Goal: Information Seeking & Learning: Learn about a topic

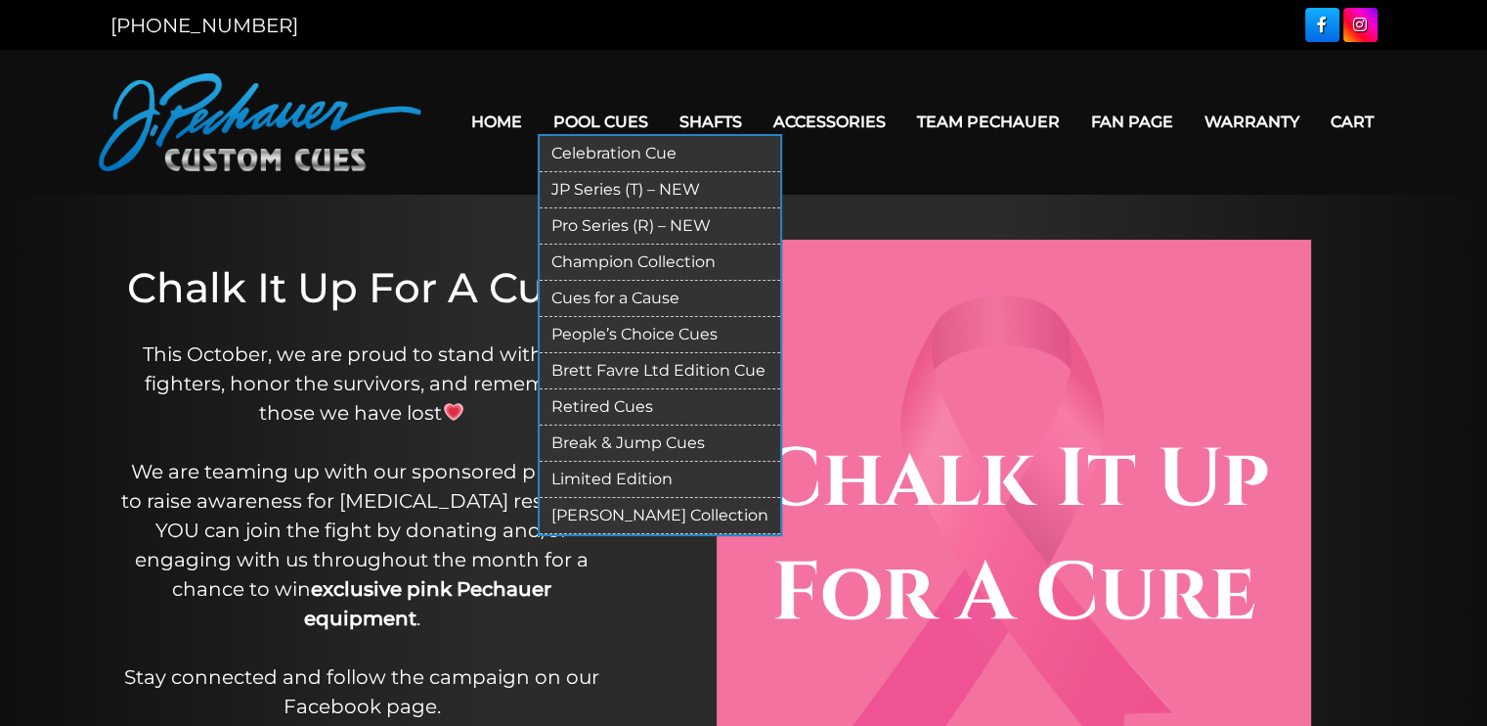
click at [622, 339] on link "People’s Choice Cues" at bounding box center [660, 335] width 241 height 36
click at [589, 118] on link "Pool Cues" at bounding box center [601, 122] width 126 height 50
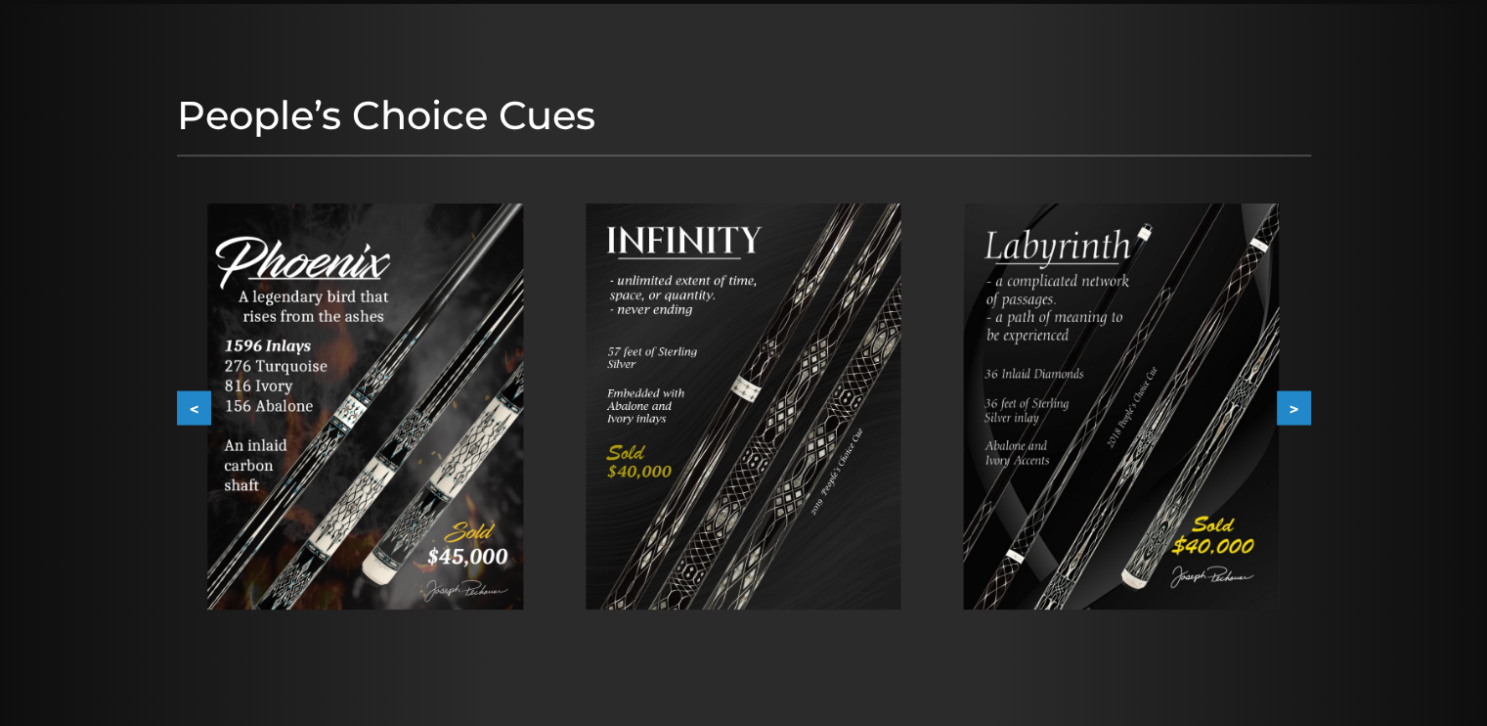
scroll to position [196, 0]
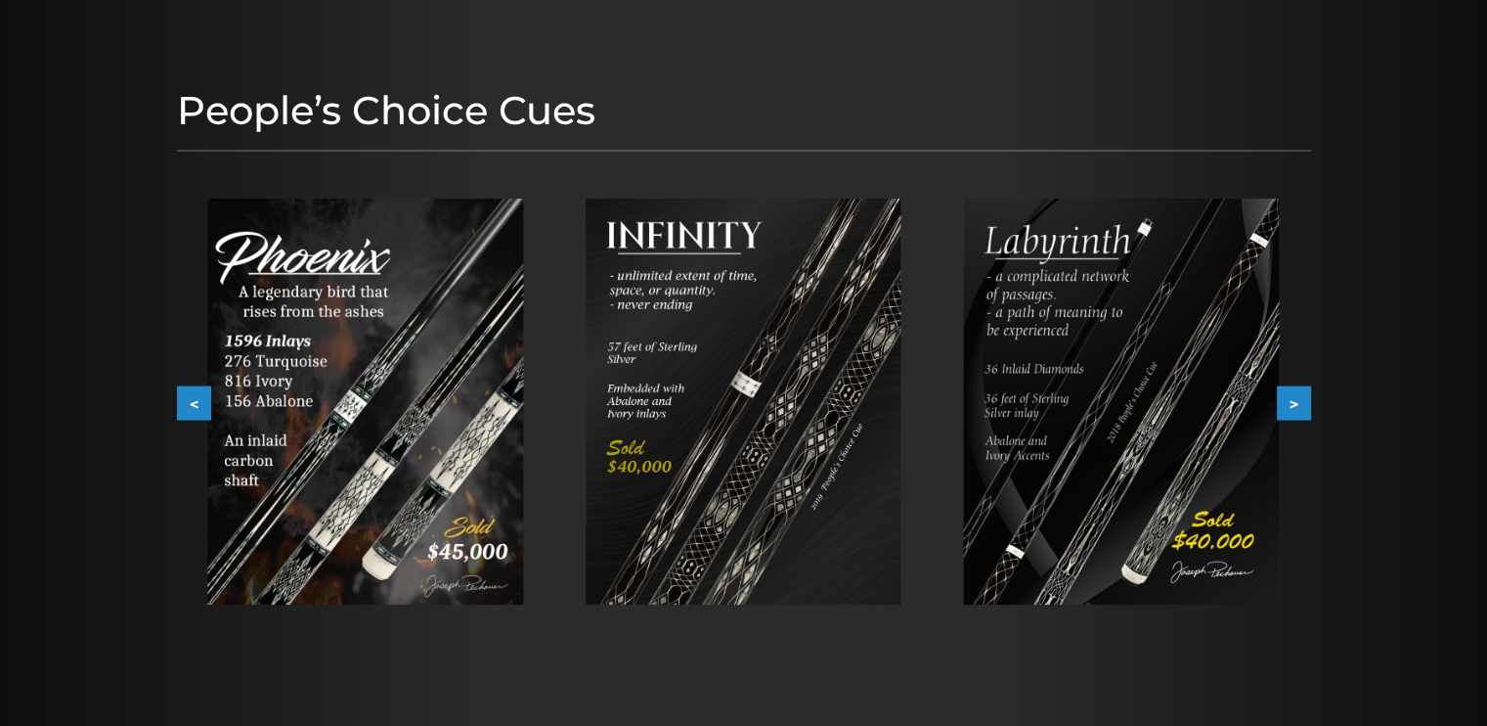
click at [1298, 400] on button ">" at bounding box center [1294, 403] width 34 height 34
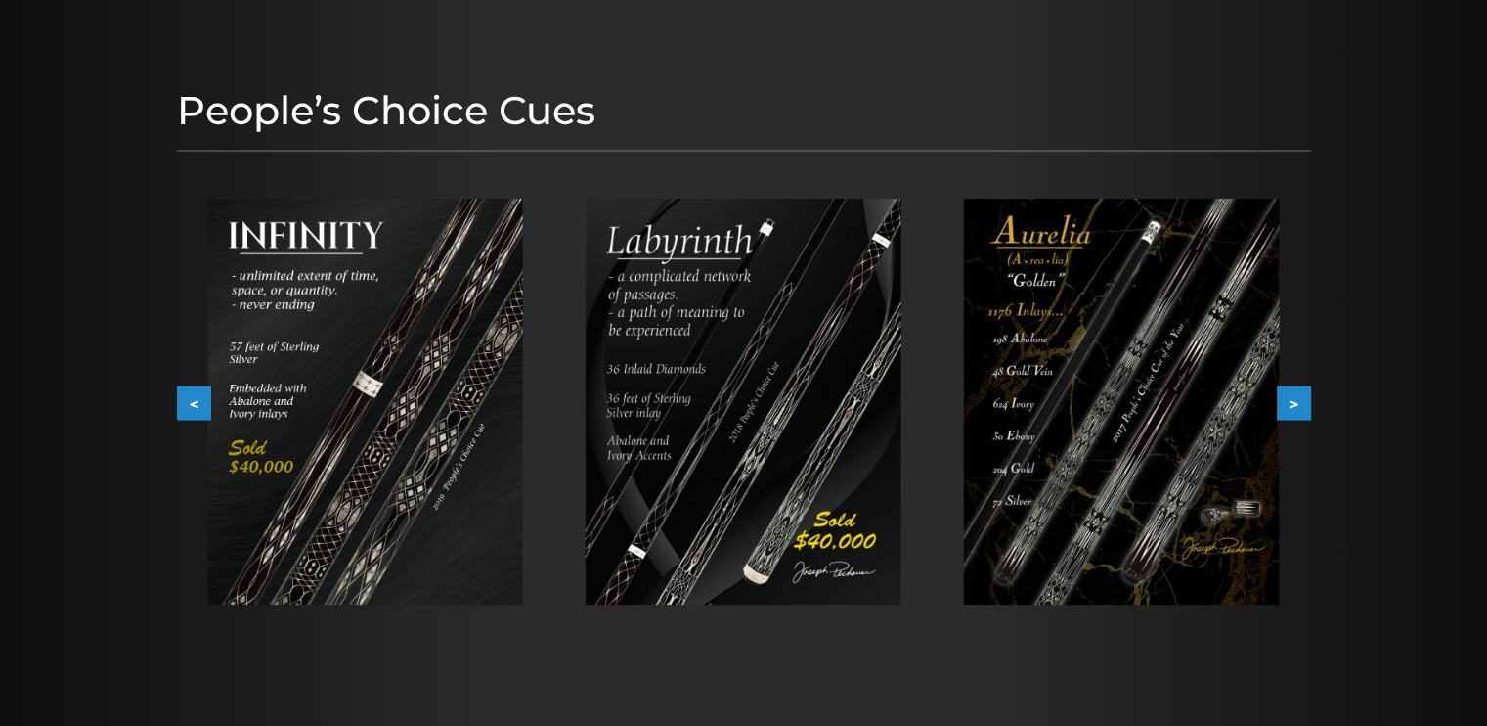
click at [1295, 403] on button ">" at bounding box center [1294, 403] width 34 height 34
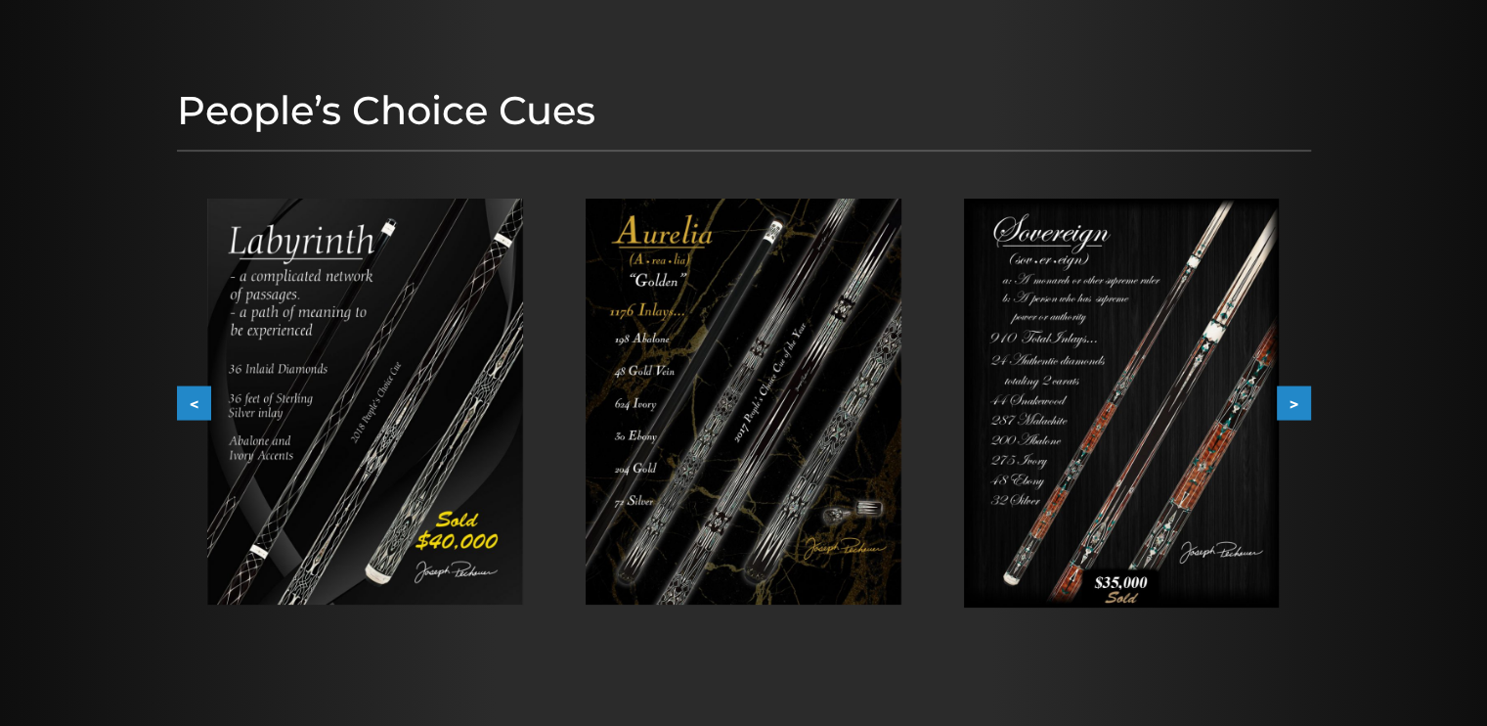
click at [1295, 403] on button ">" at bounding box center [1294, 403] width 34 height 34
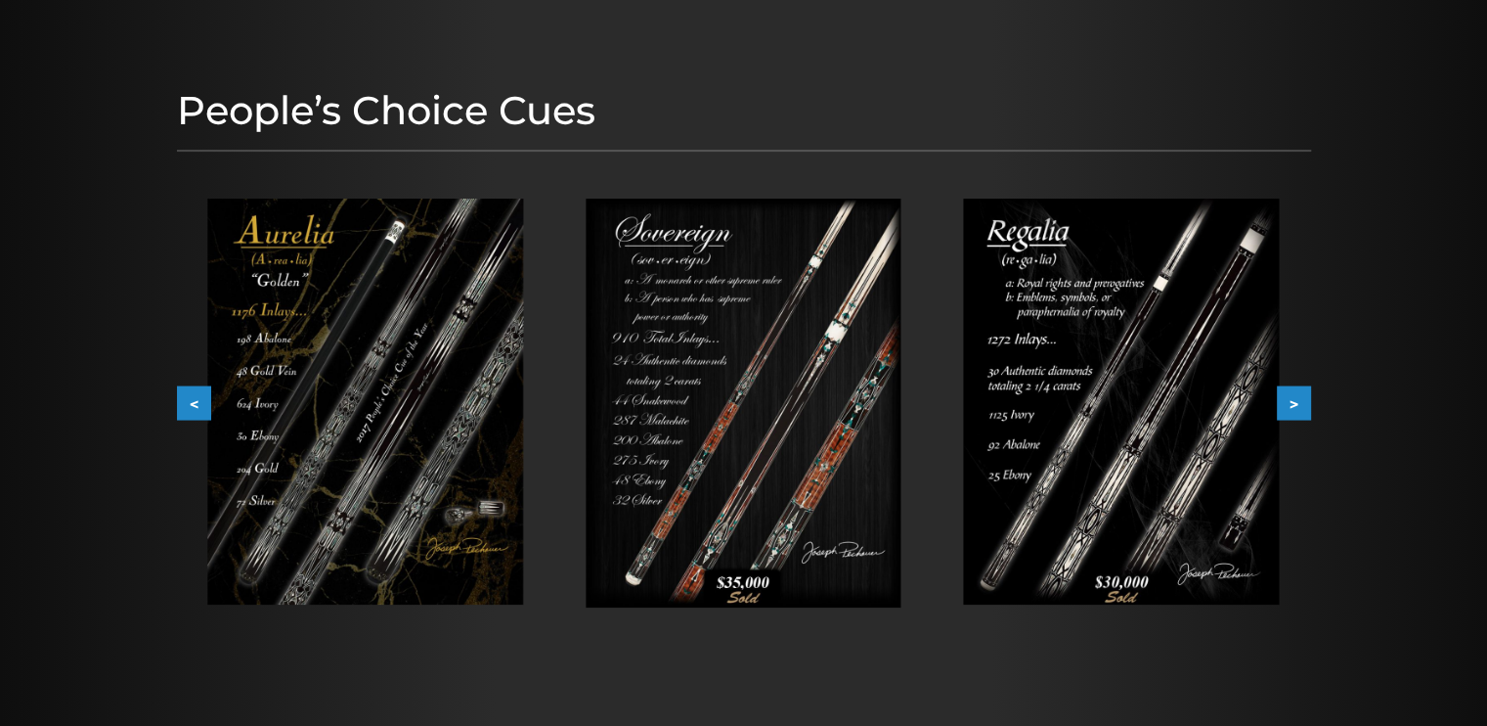
click at [1295, 403] on button ">" at bounding box center [1294, 403] width 34 height 34
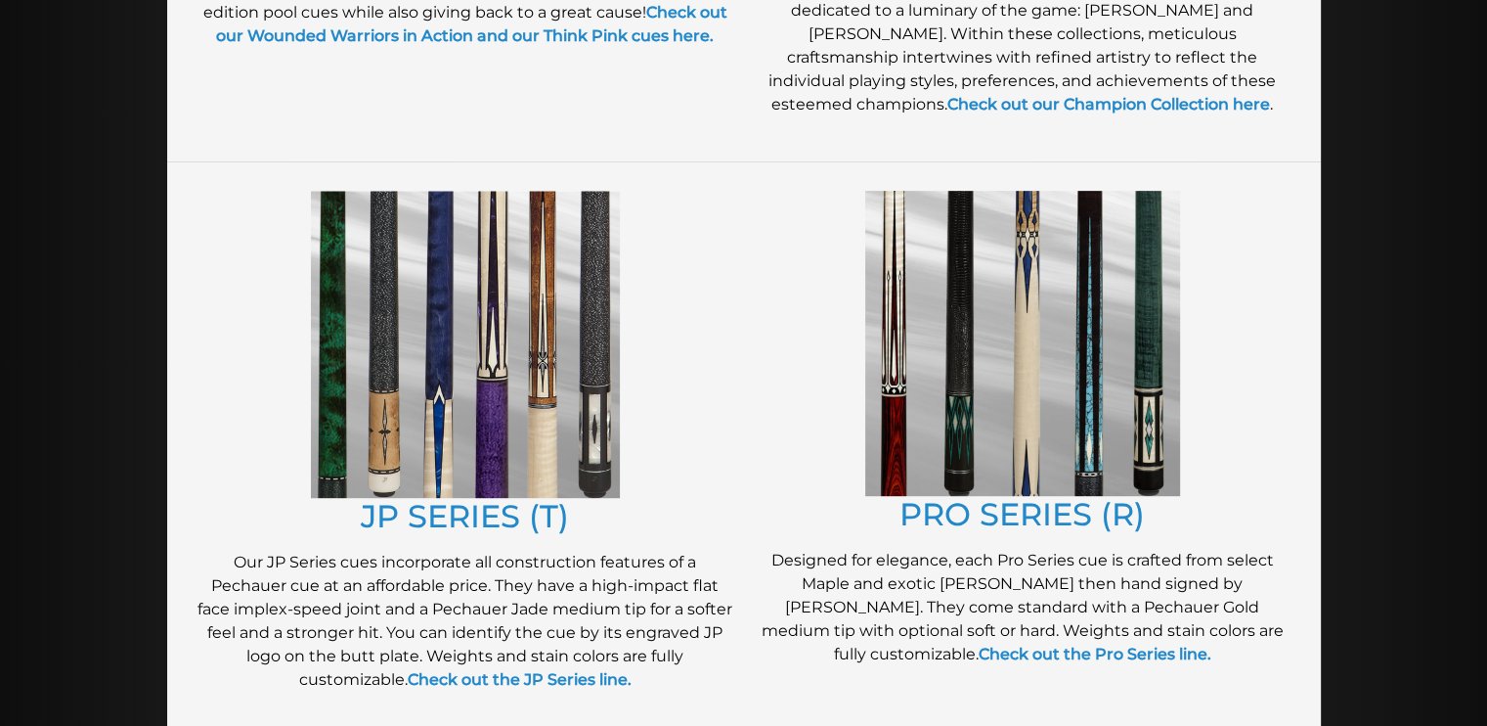
scroll to position [882, 0]
